Goal: Task Accomplishment & Management: Manage account settings

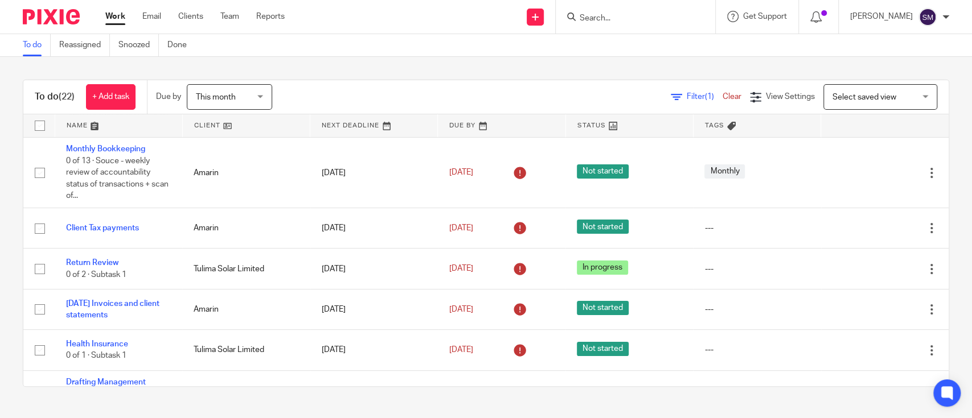
scroll to position [77, 0]
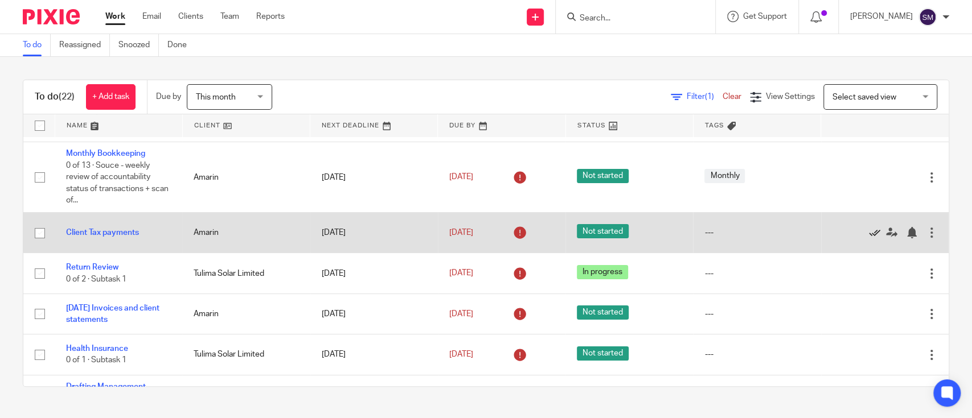
click at [869, 232] on icon at bounding box center [874, 232] width 11 height 11
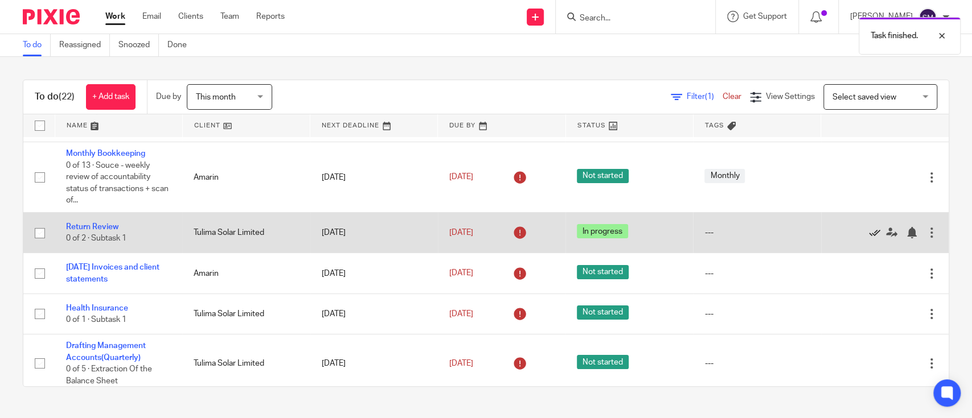
click at [869, 232] on icon at bounding box center [874, 232] width 11 height 11
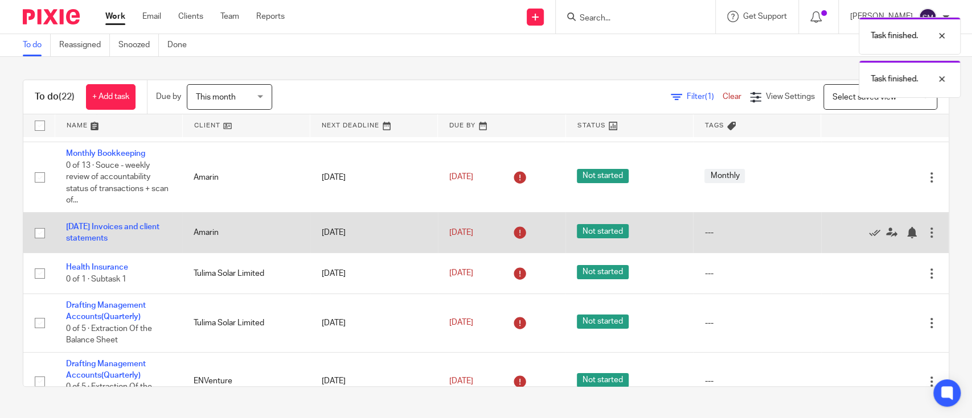
click at [925, 235] on div at bounding box center [930, 232] width 11 height 11
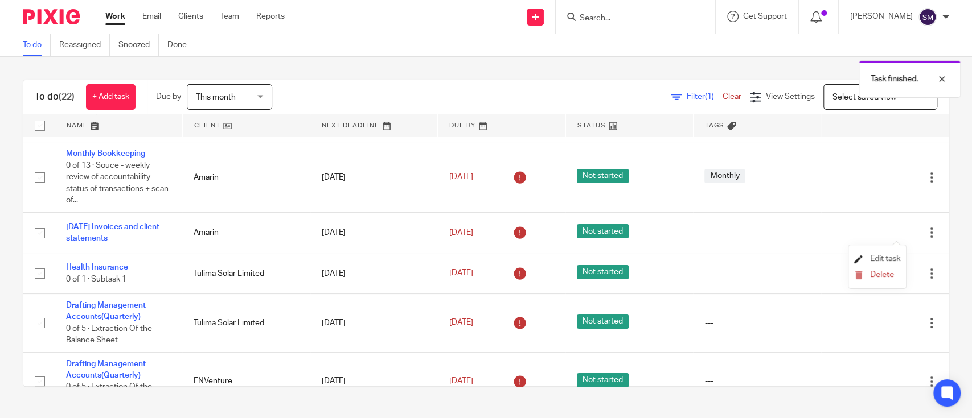
click at [869, 259] on link "Edit task" at bounding box center [877, 259] width 46 height 8
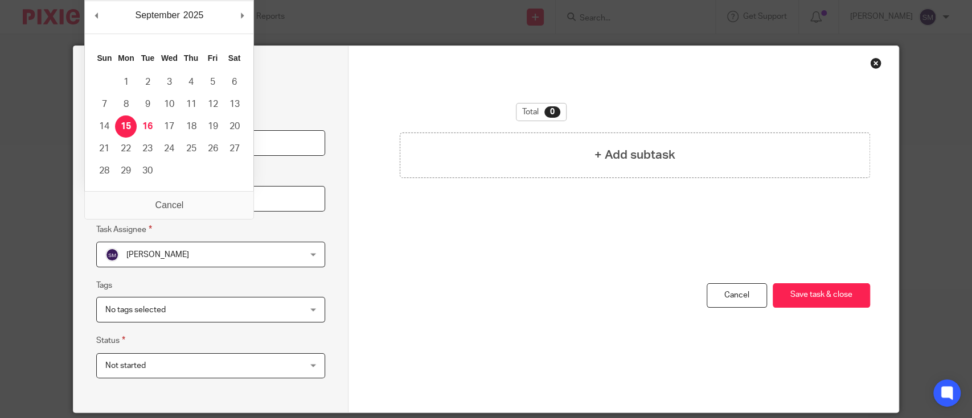
click at [205, 199] on input "2025-09-15" at bounding box center [210, 199] width 229 height 26
type input "2025-09-18"
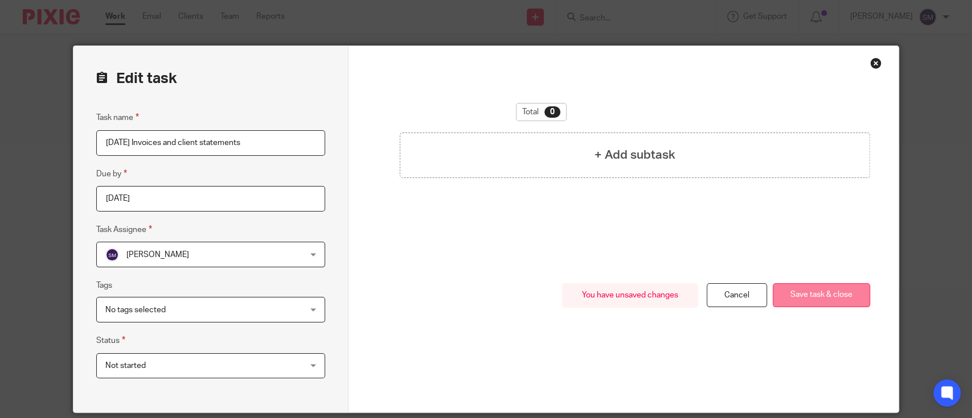
click at [839, 294] on button "Save task & close" at bounding box center [820, 295] width 97 height 24
